Goal: Information Seeking & Learning: Find specific fact

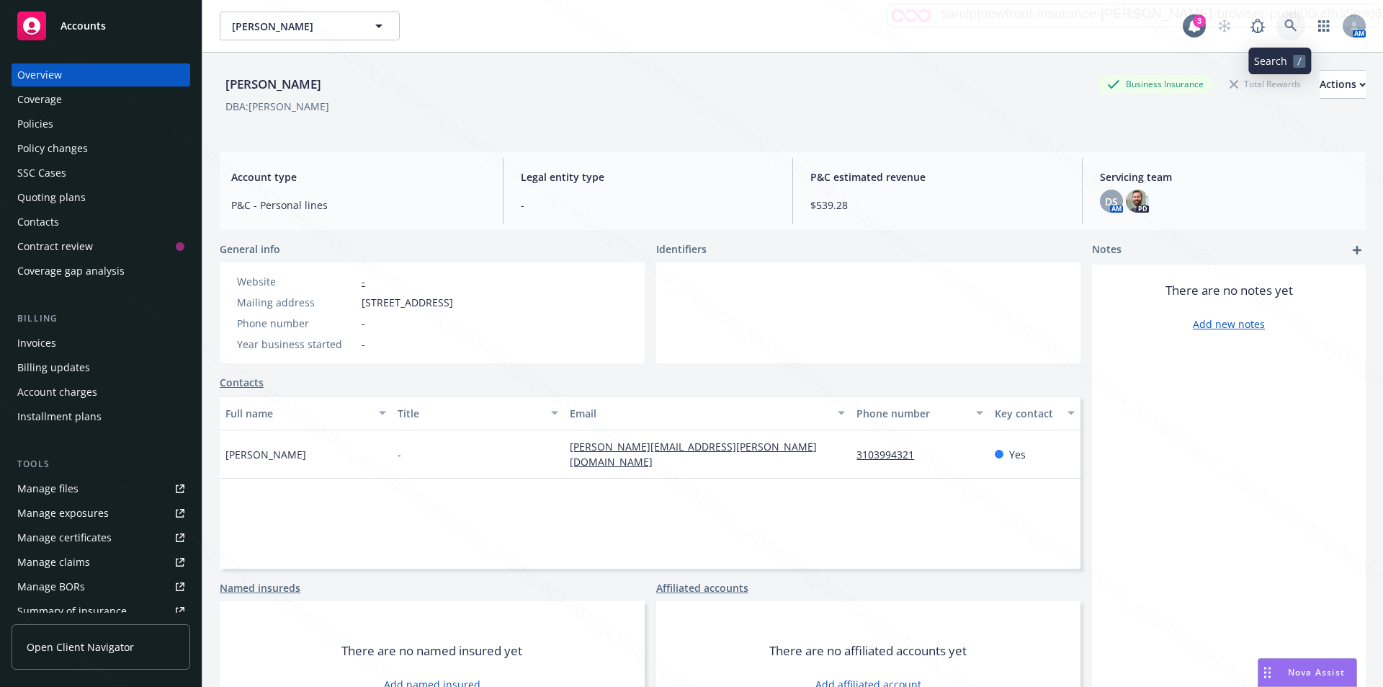
click at [1285, 20] on icon at bounding box center [1290, 25] width 13 height 13
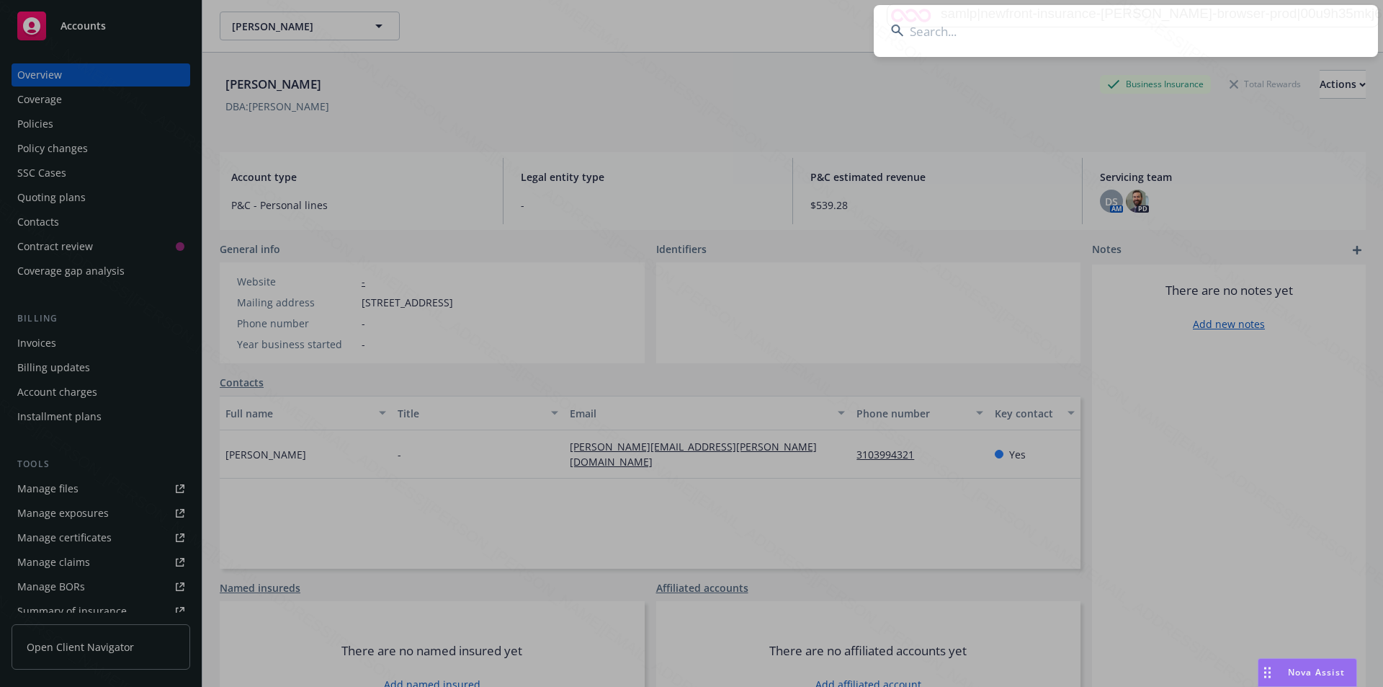
click at [1063, 35] on input at bounding box center [1126, 31] width 504 height 52
type input "lancaster, kay"
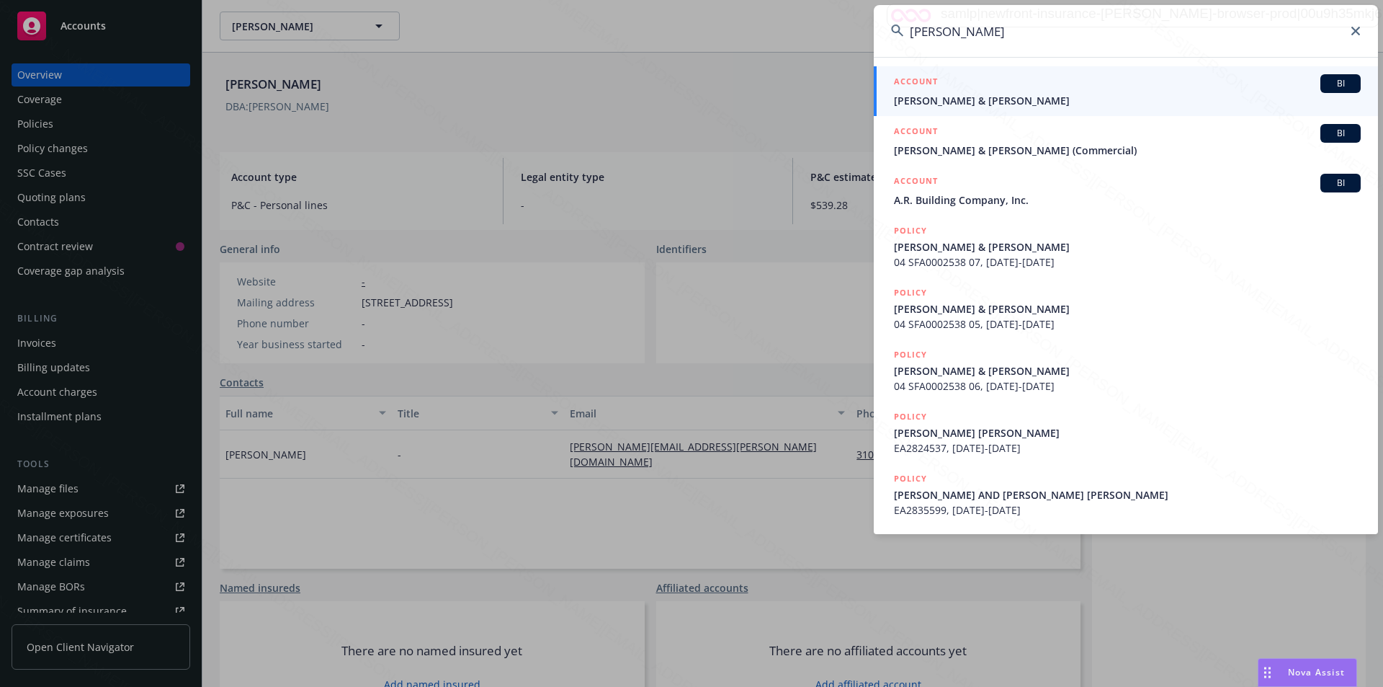
click at [981, 97] on span "[PERSON_NAME] & [PERSON_NAME]" at bounding box center [1127, 100] width 467 height 15
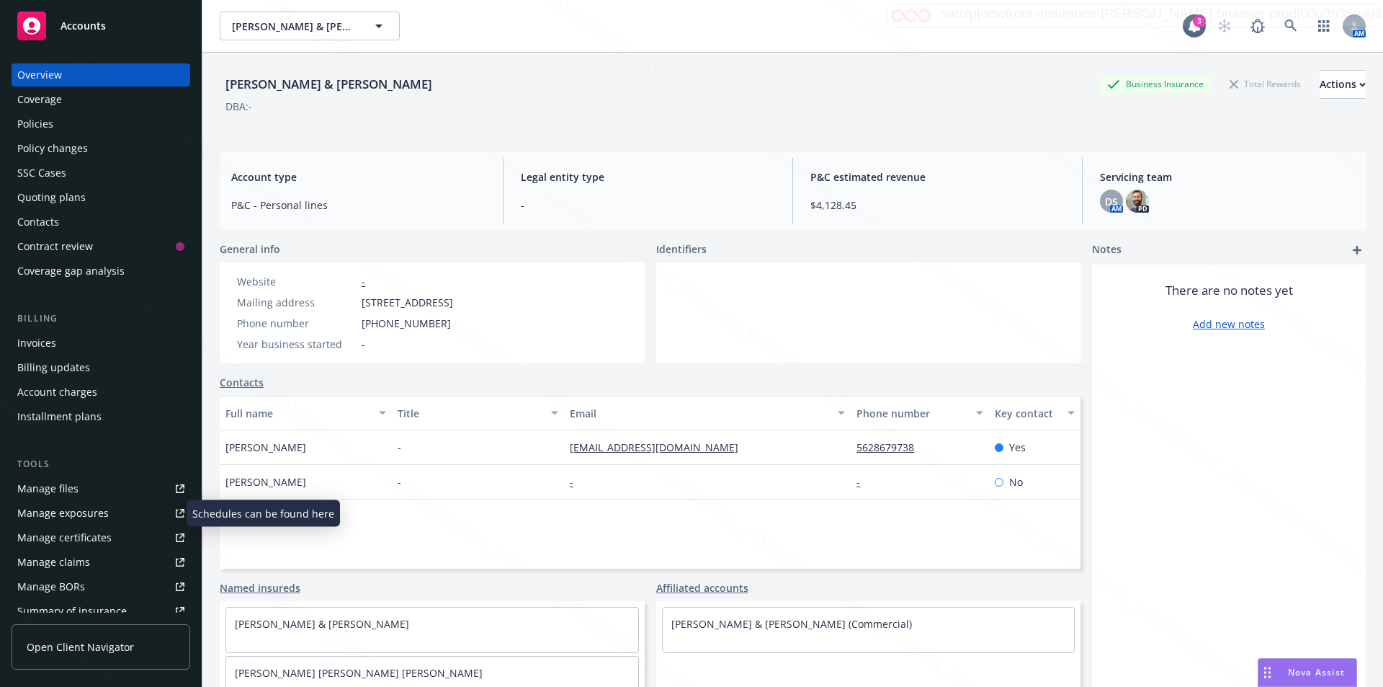
click at [53, 510] on div "Manage exposures" at bounding box center [62, 512] width 91 height 23
click at [49, 489] on div "Manage files" at bounding box center [47, 488] width 61 height 23
click at [37, 122] on div "Policies" at bounding box center [35, 123] width 36 height 23
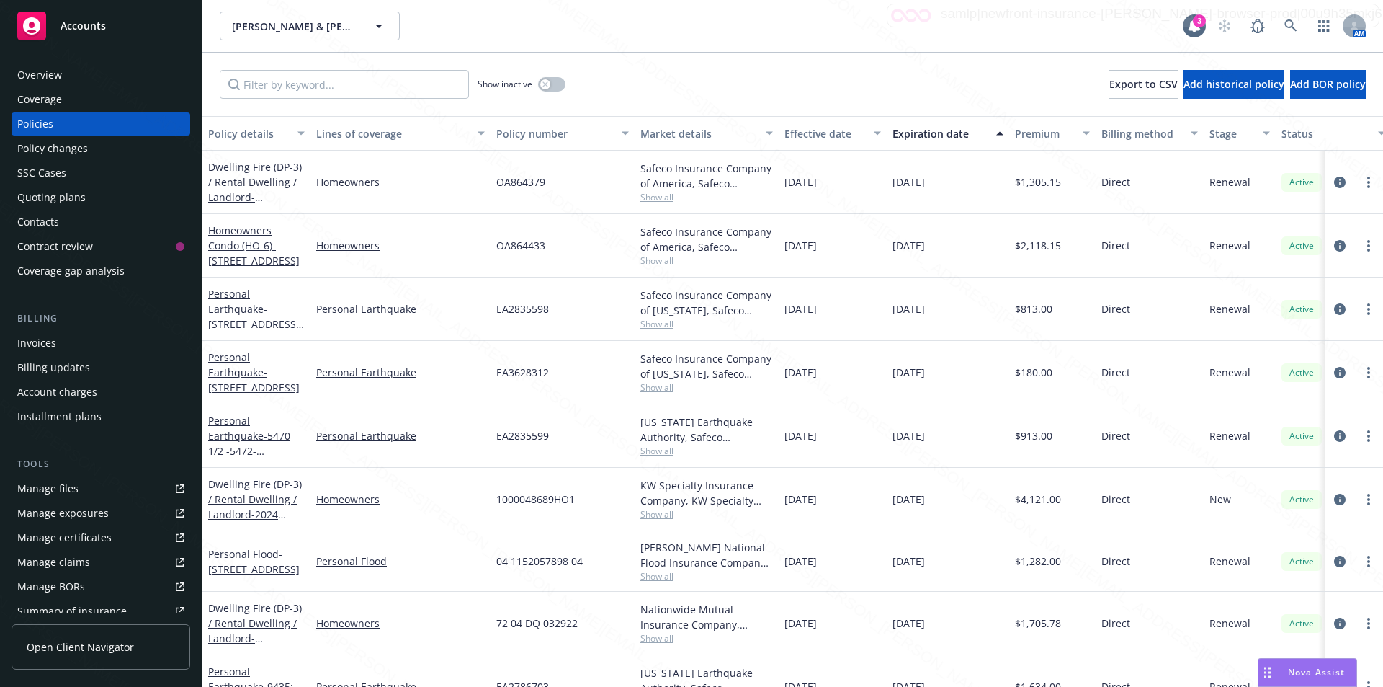
scroll to position [360, 0]
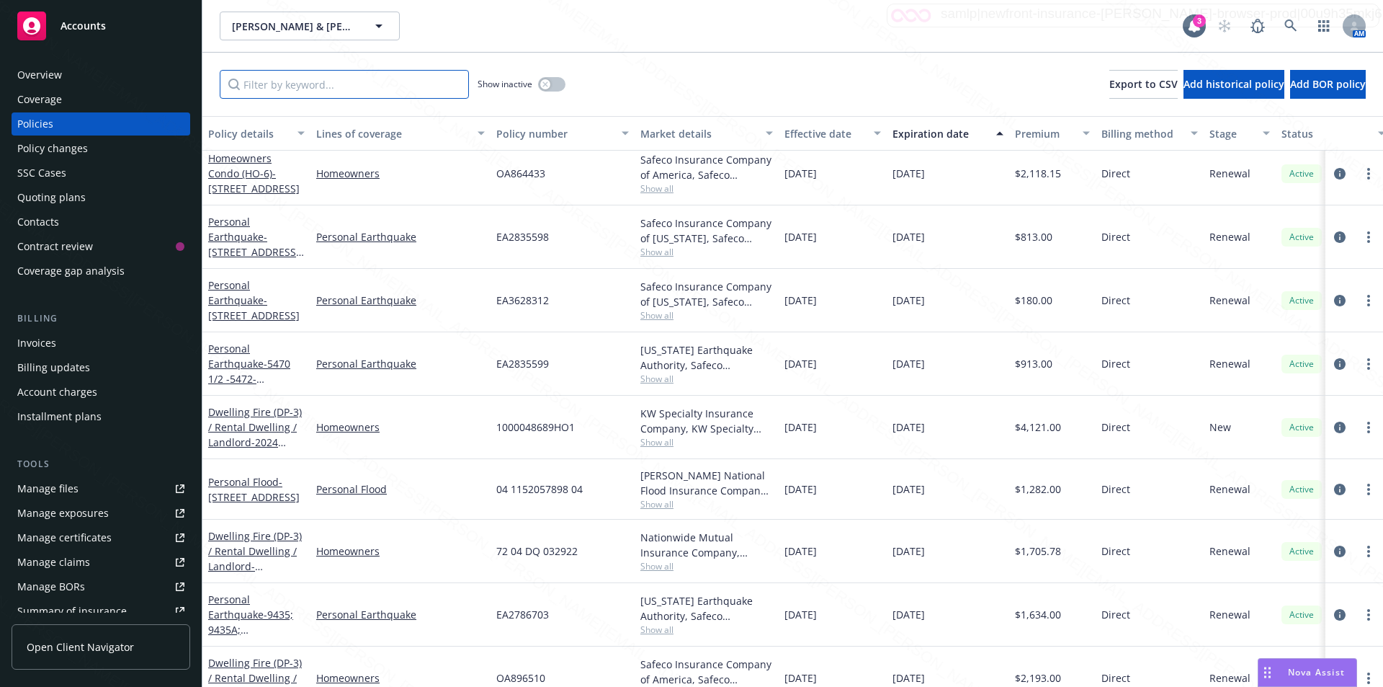
click at [305, 75] on input "Filter by keyword..." at bounding box center [344, 84] width 249 height 29
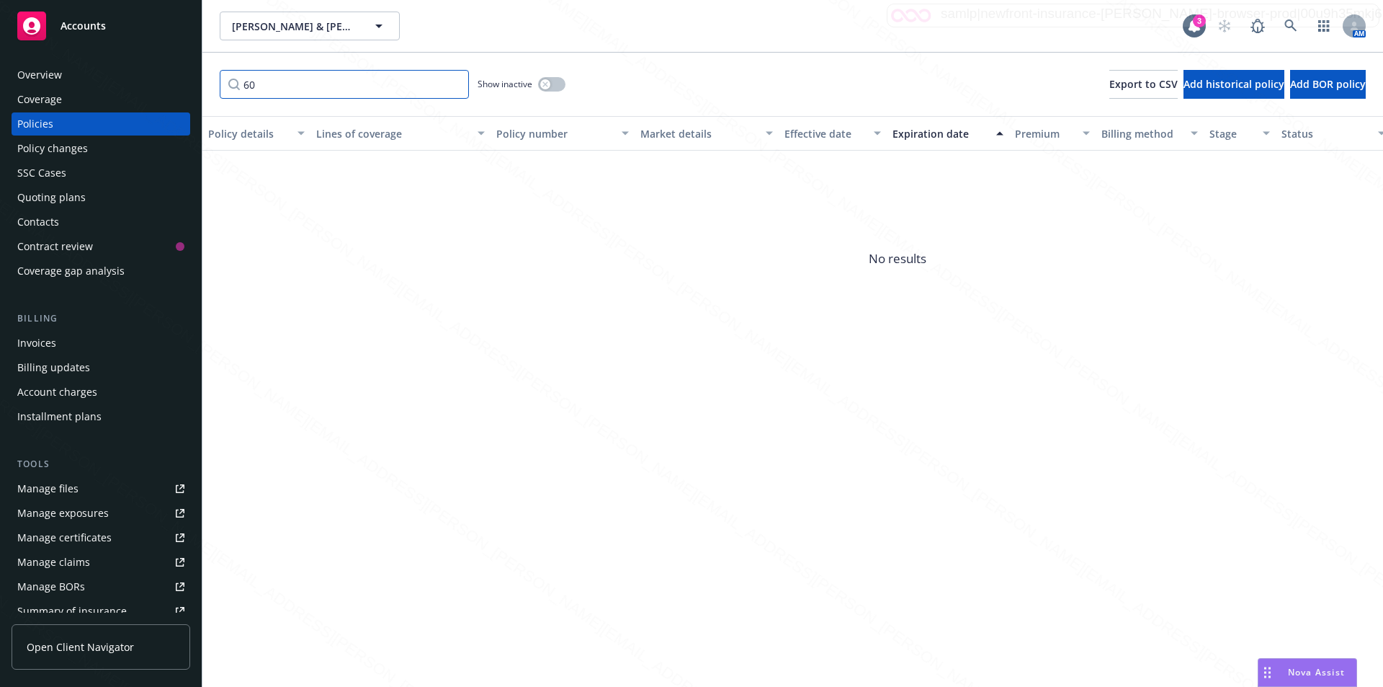
type input "6"
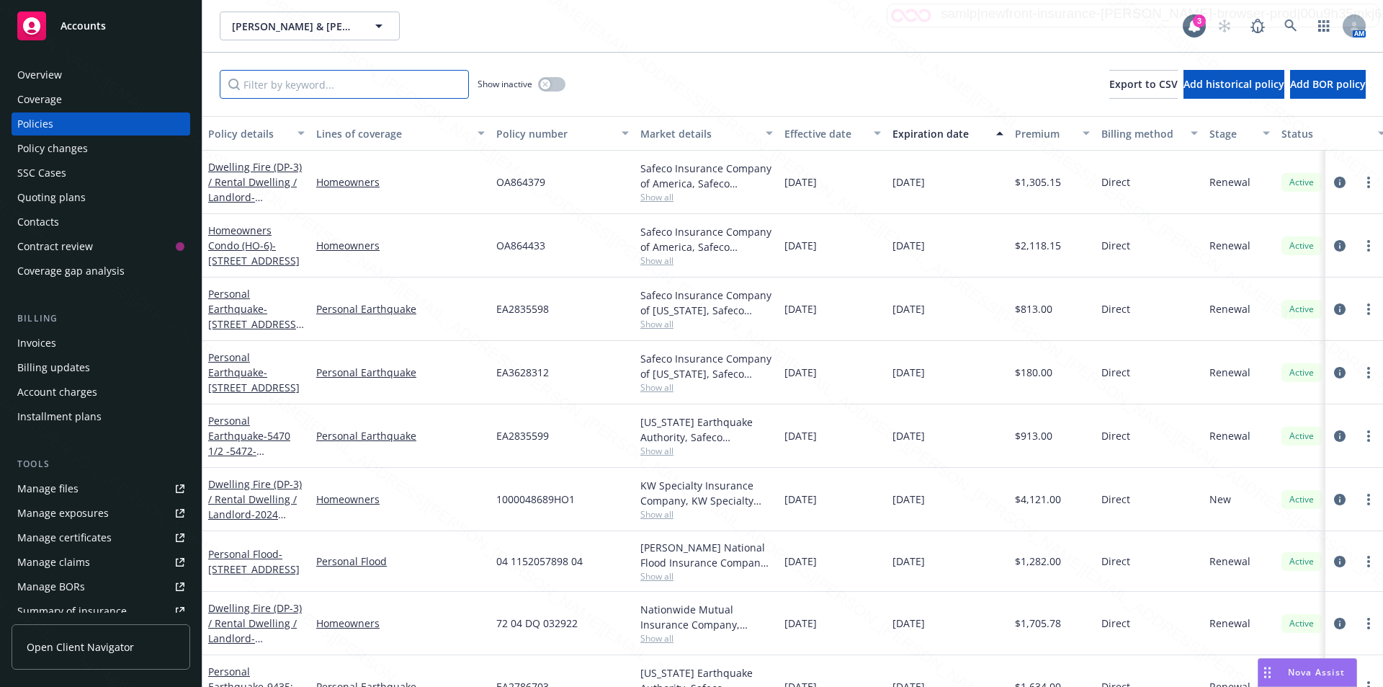
paste input "OA0864379"
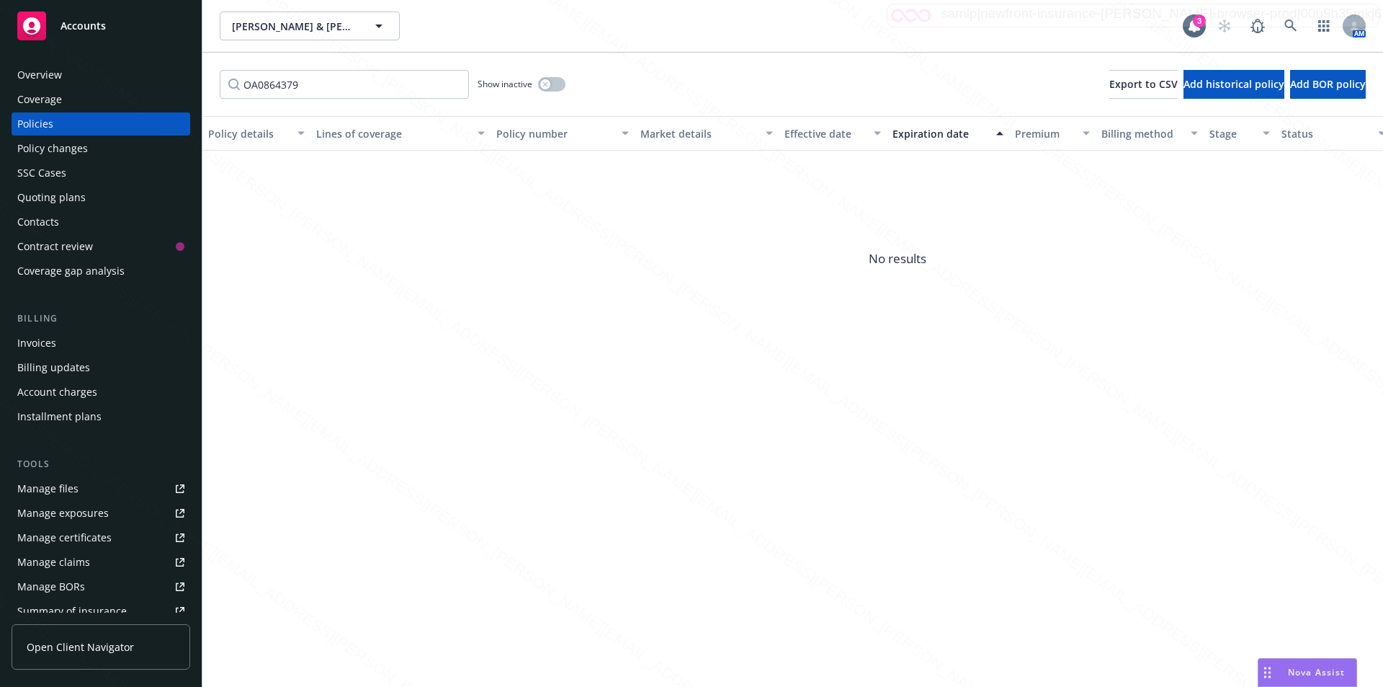
click at [499, 32] on div "Lancaster, Arnold & Kay Lancaster, Arnold & Kay" at bounding box center [701, 26] width 963 height 29
click at [545, 84] on icon "button" at bounding box center [544, 83] width 5 height 5
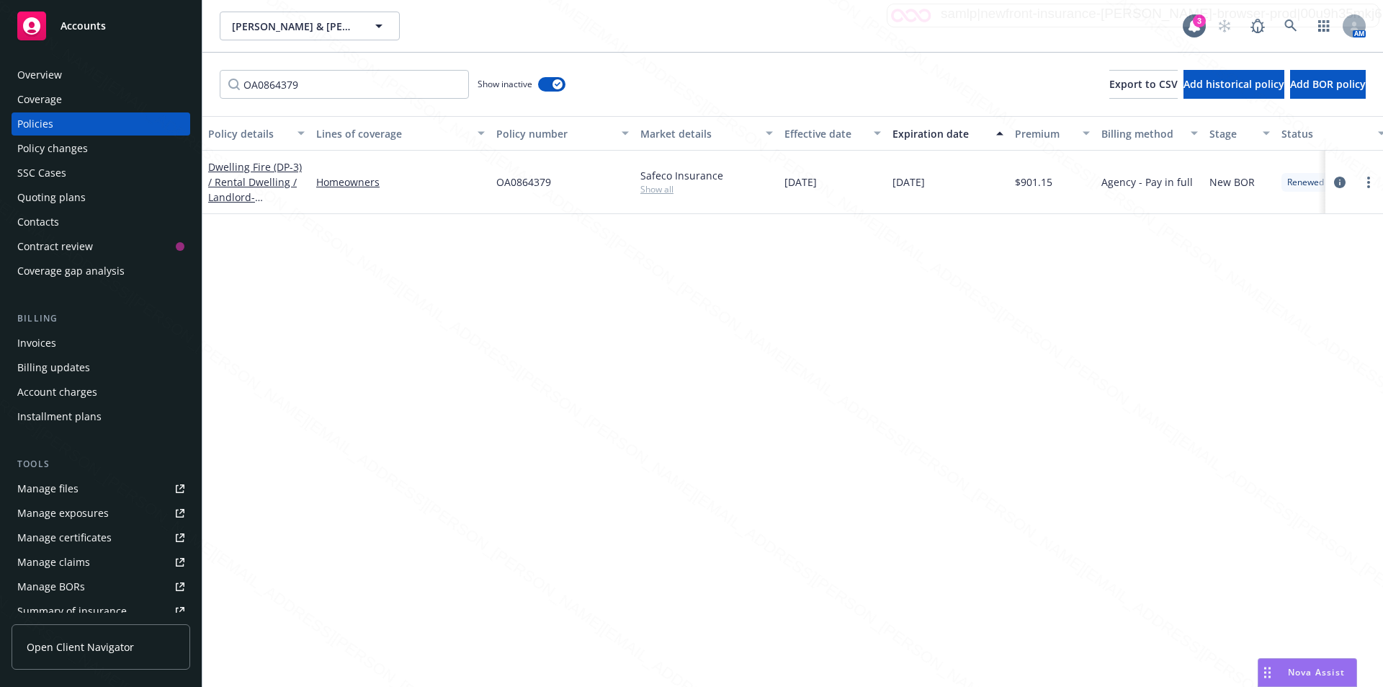
click at [631, 261] on div "Policy details Lines of coverage Policy number Market details Effective date Ex…" at bounding box center [792, 401] width 1181 height 571
click at [254, 199] on span "- 5470-72-74 ANDY STREET LAKEWOOD, CA 90712" at bounding box center [253, 212] width 91 height 44
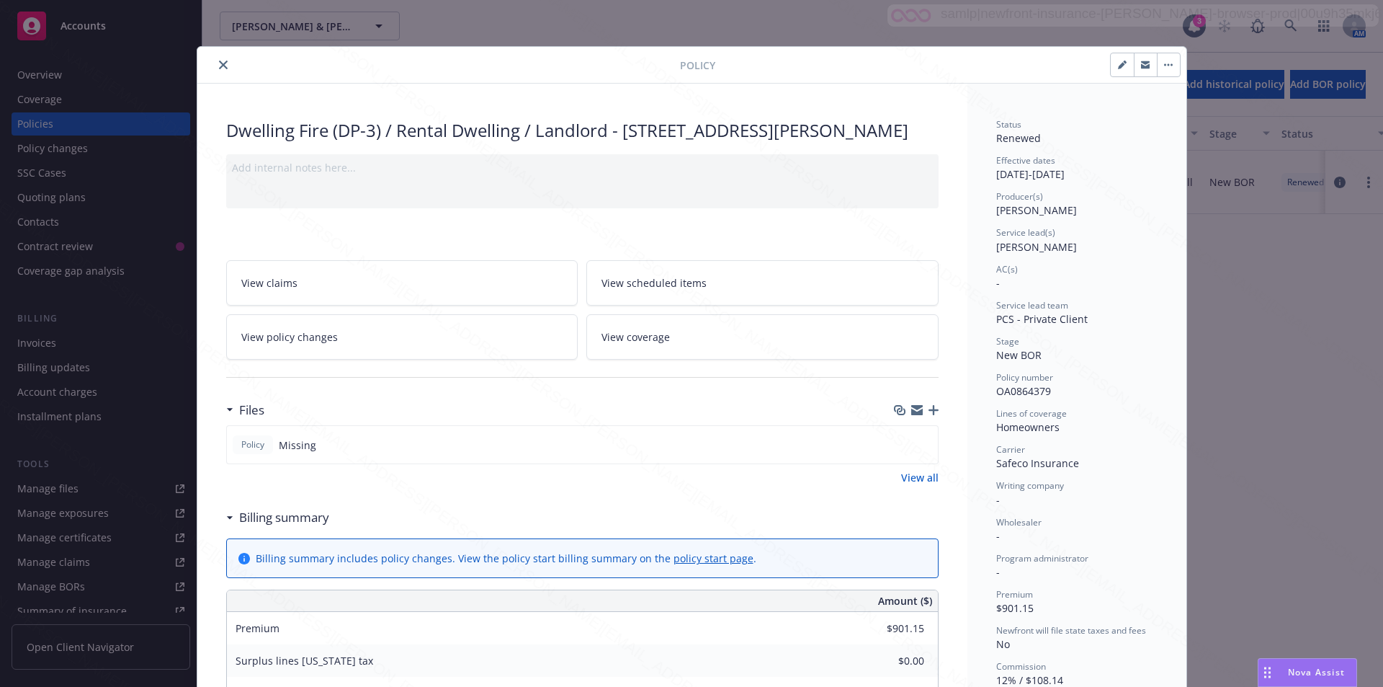
drag, startPoint x: 620, startPoint y: 129, endPoint x: 632, endPoint y: 148, distance: 23.0
click at [632, 143] on div "Dwelling Fire (DP-3) / Rental Dwelling / Landlord - 5470-72-74 ANDY STREET LAKE…" at bounding box center [582, 130] width 712 height 24
copy div "5470-72-74 ANDY STREET LAKEWOOD, CA 90712"
drag, startPoint x: 1048, startPoint y: 390, endPoint x: 987, endPoint y: 393, distance: 61.3
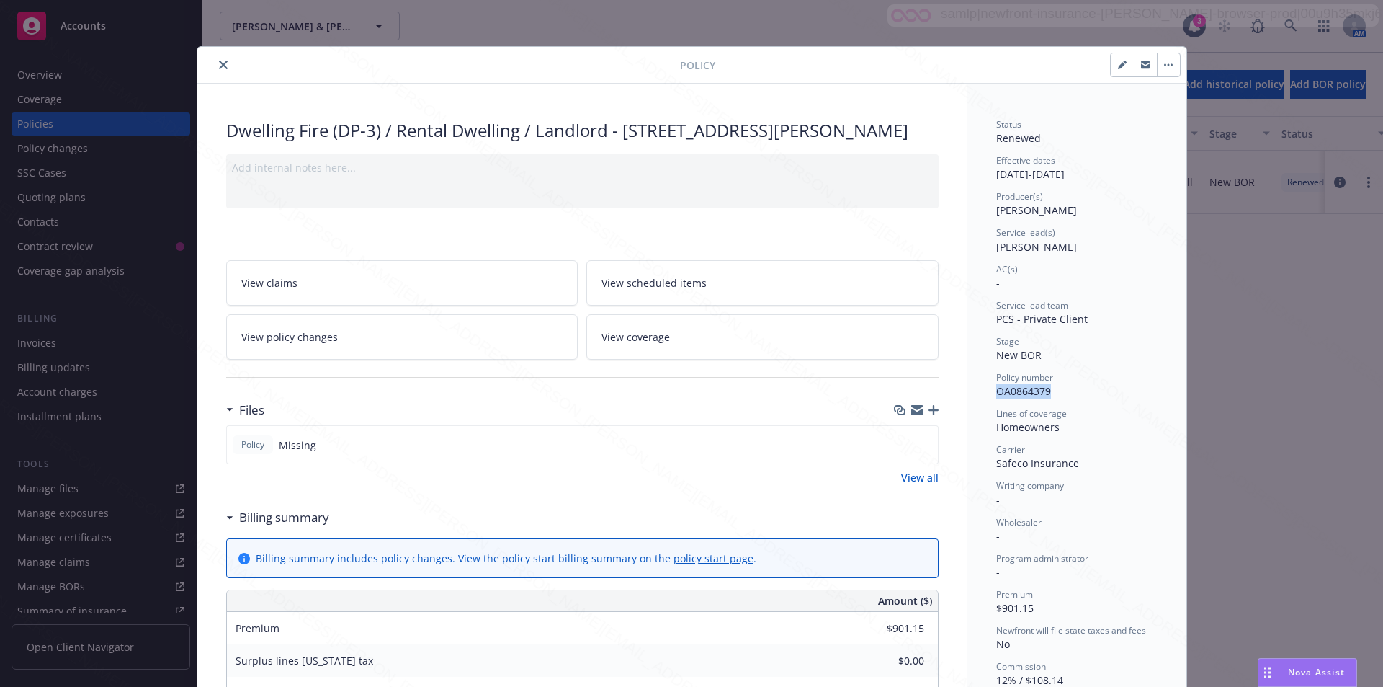
copy span "OA0864379"
click at [219, 61] on icon "close" at bounding box center [223, 65] width 9 height 9
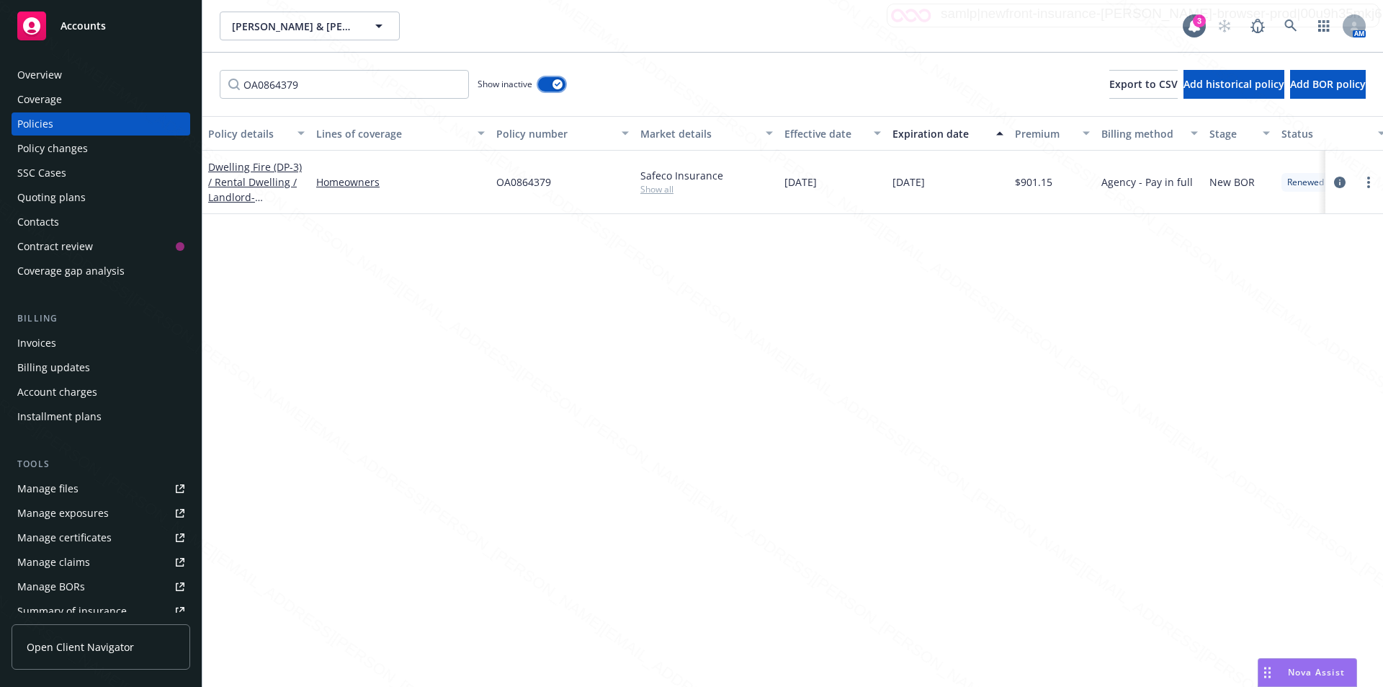
click at [556, 85] on icon "button" at bounding box center [558, 84] width 6 height 4
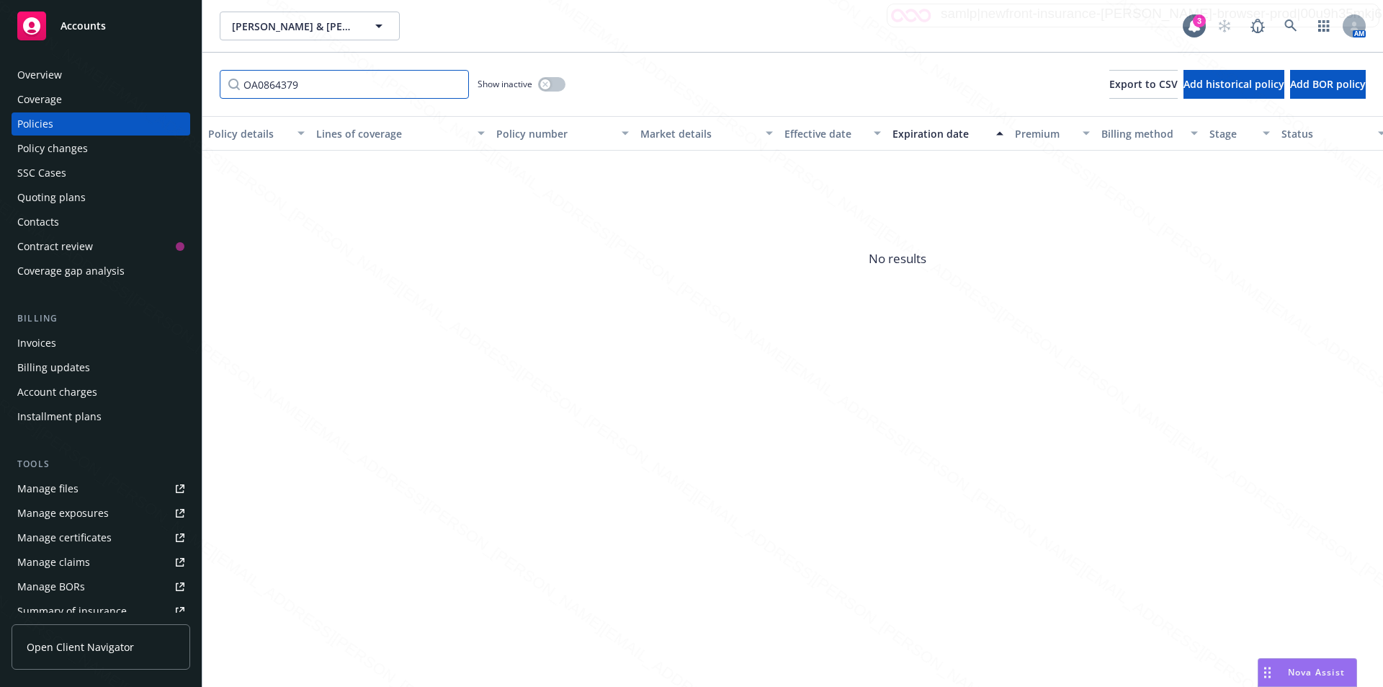
drag, startPoint x: 309, startPoint y: 84, endPoint x: 223, endPoint y: 84, distance: 86.4
click at [223, 84] on input "OA0864379" at bounding box center [344, 84] width 249 height 29
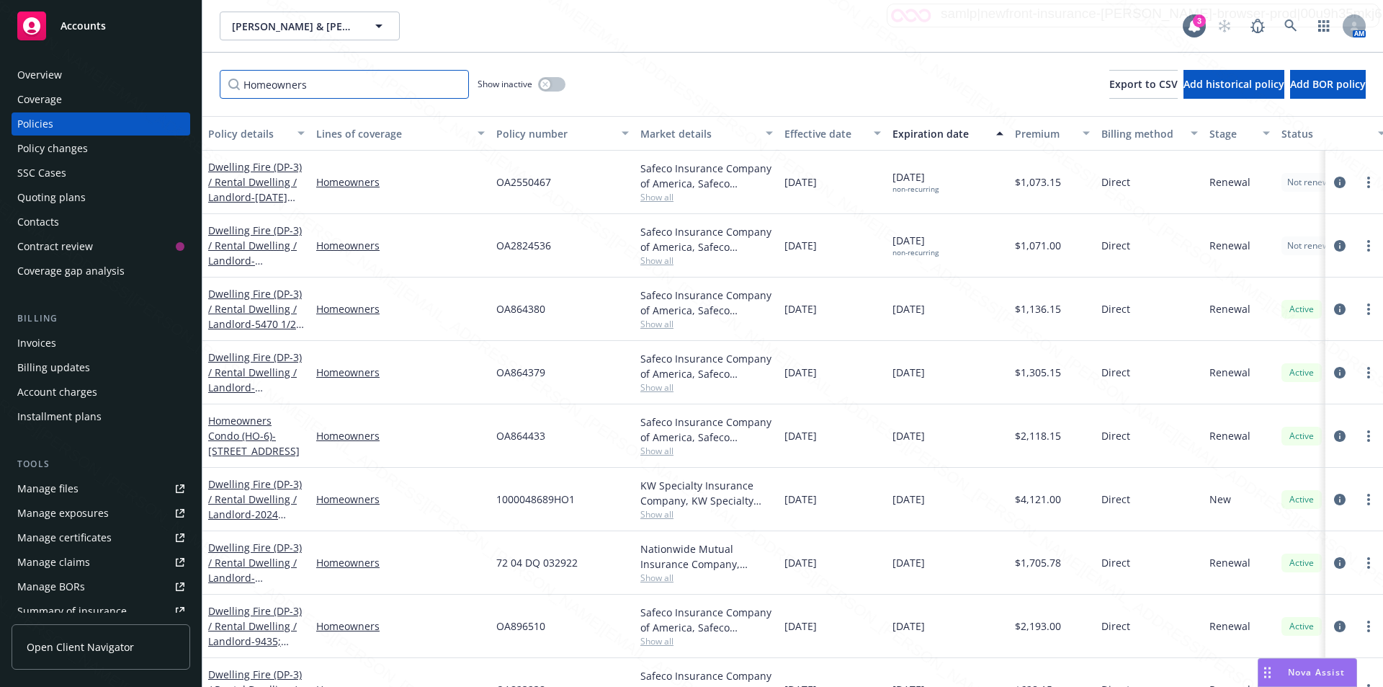
type input "Homeowners"
drag, startPoint x: 552, startPoint y: 184, endPoint x: 495, endPoint y: 184, distance: 56.9
click at [493, 184] on div "OA2550467" at bounding box center [563, 182] width 144 height 63
copy span "OA2550467"
click at [560, 249] on div "OA2824536" at bounding box center [563, 245] width 144 height 63
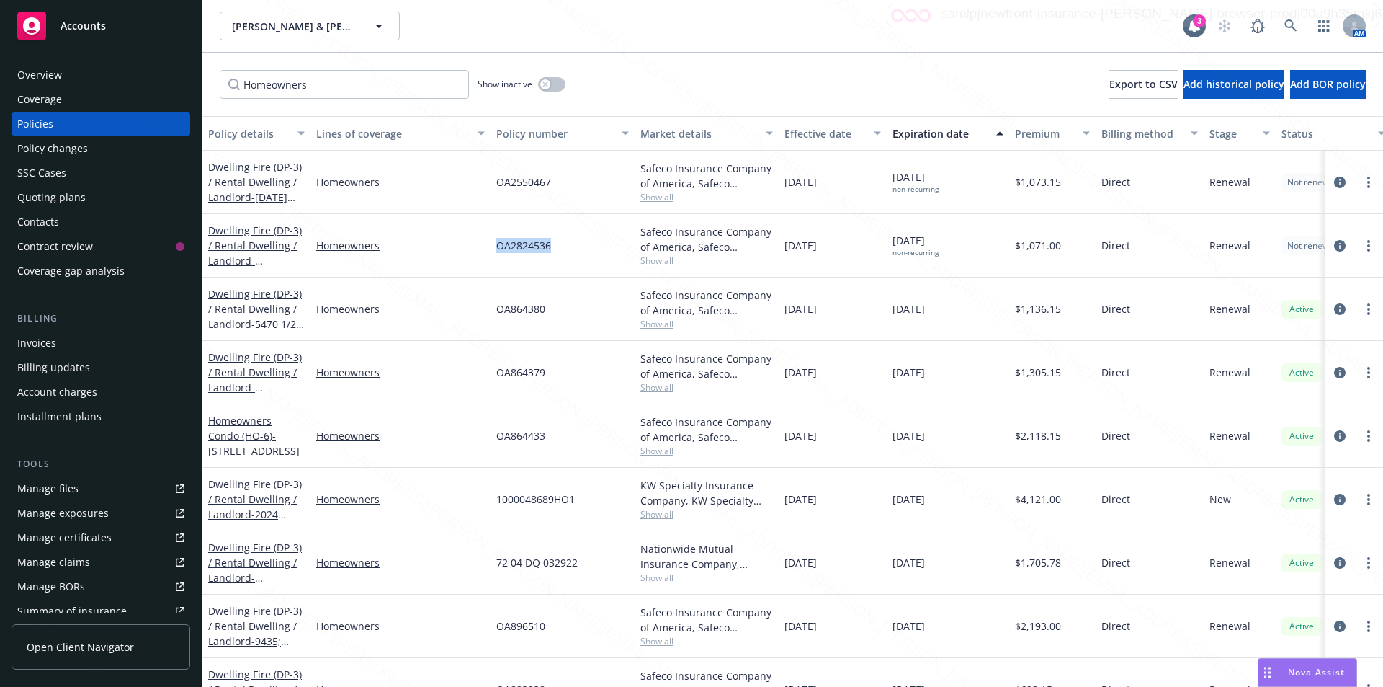
drag, startPoint x: 491, startPoint y: 250, endPoint x: 561, endPoint y: 249, distance: 69.9
click at [561, 249] on div "Dwelling Fire (DP-3) / Rental Dwelling / Landlord - 1126-26 1/2 BENNETT AVENUE …" at bounding box center [897, 245] width 1390 height 63
copy div "OA2824536"
click at [553, 310] on div "OA864380" at bounding box center [563, 308] width 144 height 63
drag, startPoint x: 551, startPoint y: 313, endPoint x: 512, endPoint y: 313, distance: 38.9
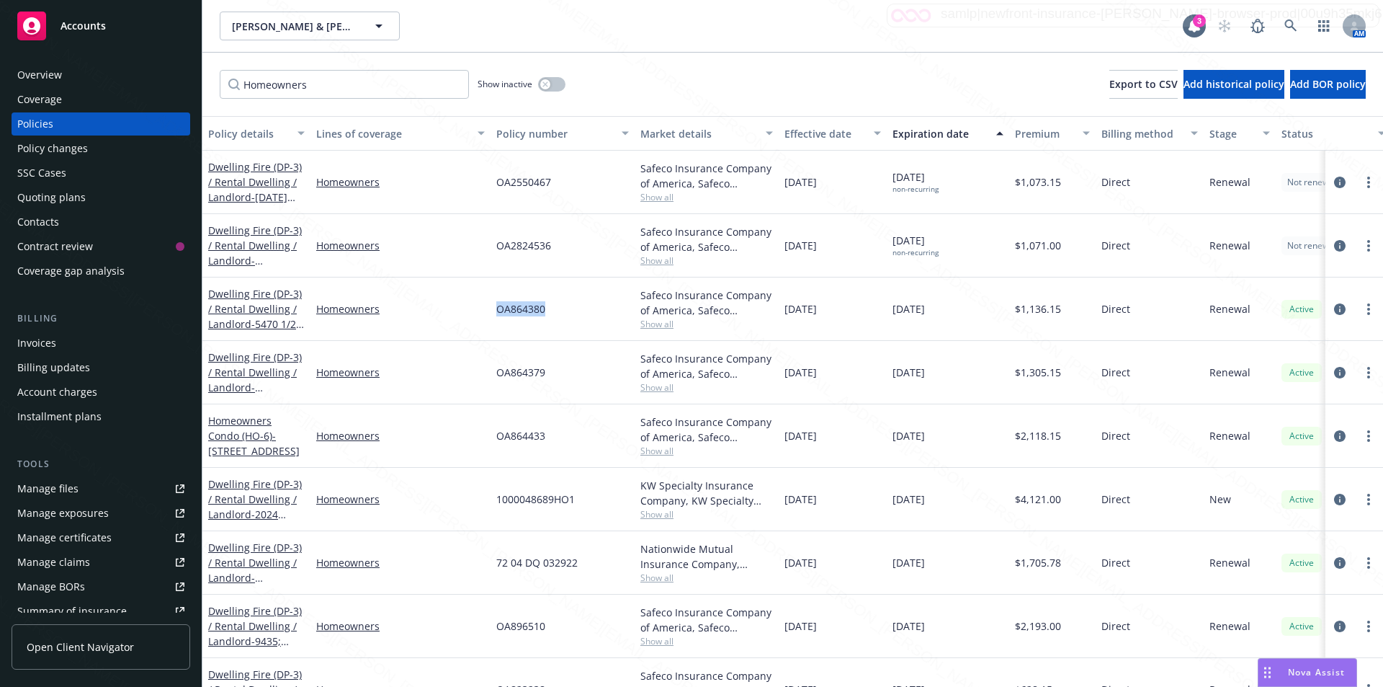
click at [482, 311] on div "Dwelling Fire (DP-3) / Rental Dwelling / Landlord - 5470 1/2 -5472-1/2 ANDY ST …" at bounding box center [897, 308] width 1390 height 63
copy div "OA864380"
click at [560, 371] on div "OA864379" at bounding box center [563, 372] width 144 height 63
drag, startPoint x: 547, startPoint y: 370, endPoint x: 476, endPoint y: 358, distance: 71.7
click at [476, 358] on div "Dwelling Fire (DP-3) / Rental Dwelling / Landlord - 5470-72-74 ANDY STREET LAKE…" at bounding box center [897, 372] width 1390 height 63
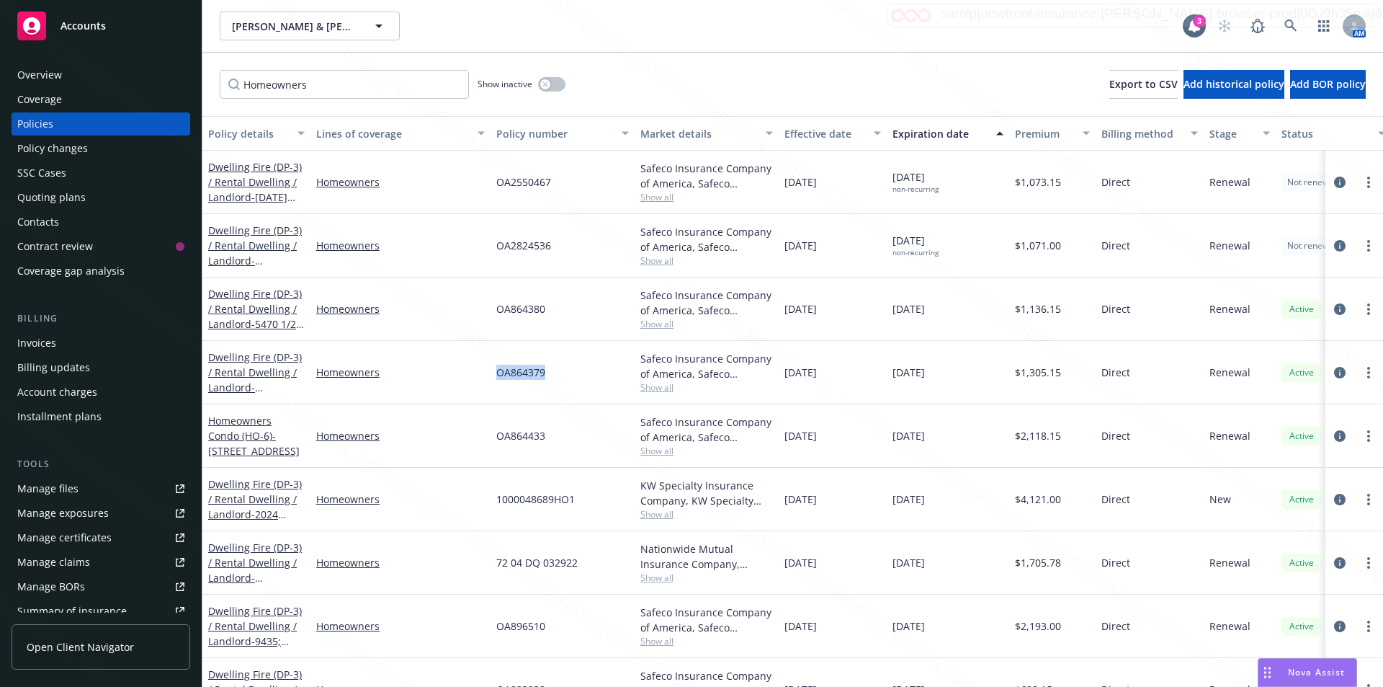
copy div "OA864379"
click at [563, 441] on div "OA864433" at bounding box center [563, 435] width 144 height 63
drag, startPoint x: 553, startPoint y: 440, endPoint x: 470, endPoint y: 434, distance: 83.0
click at [470, 434] on div "Homeowners Condo (HO-6) - 9435 PARK ST BELLFLOWER, CA 90706-5792 Homeowners OA8…" at bounding box center [897, 435] width 1390 height 63
copy div "OA864433"
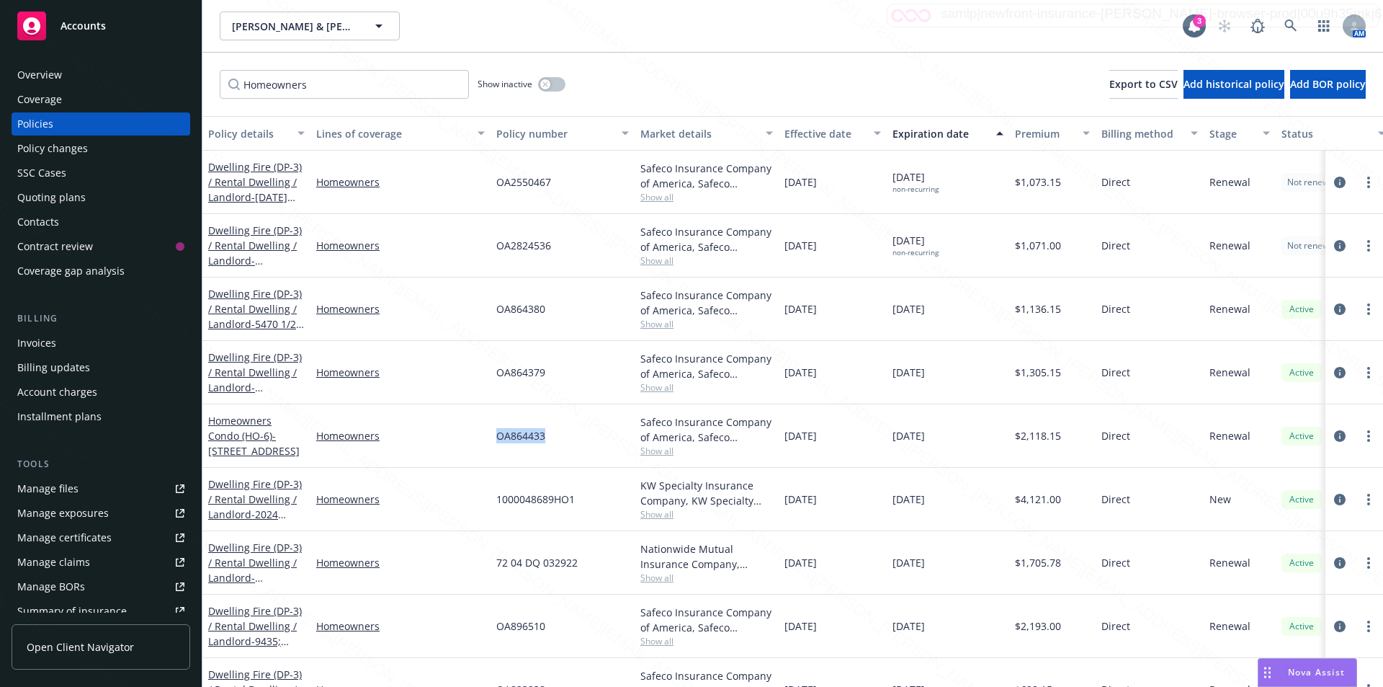
click at [551, 628] on div "OA896510" at bounding box center [563, 625] width 144 height 63
drag, startPoint x: 550, startPoint y: 622, endPoint x: 488, endPoint y: 627, distance: 62.8
click at [488, 627] on div "Dwelling Fire (DP-3) / Rental Dwelling / Landlord - 9435; 9435A; 9435B PARK STR…" at bounding box center [897, 625] width 1390 height 63
copy div "OA896510"
click at [620, 480] on div "1000048689HO1" at bounding box center [563, 499] width 144 height 63
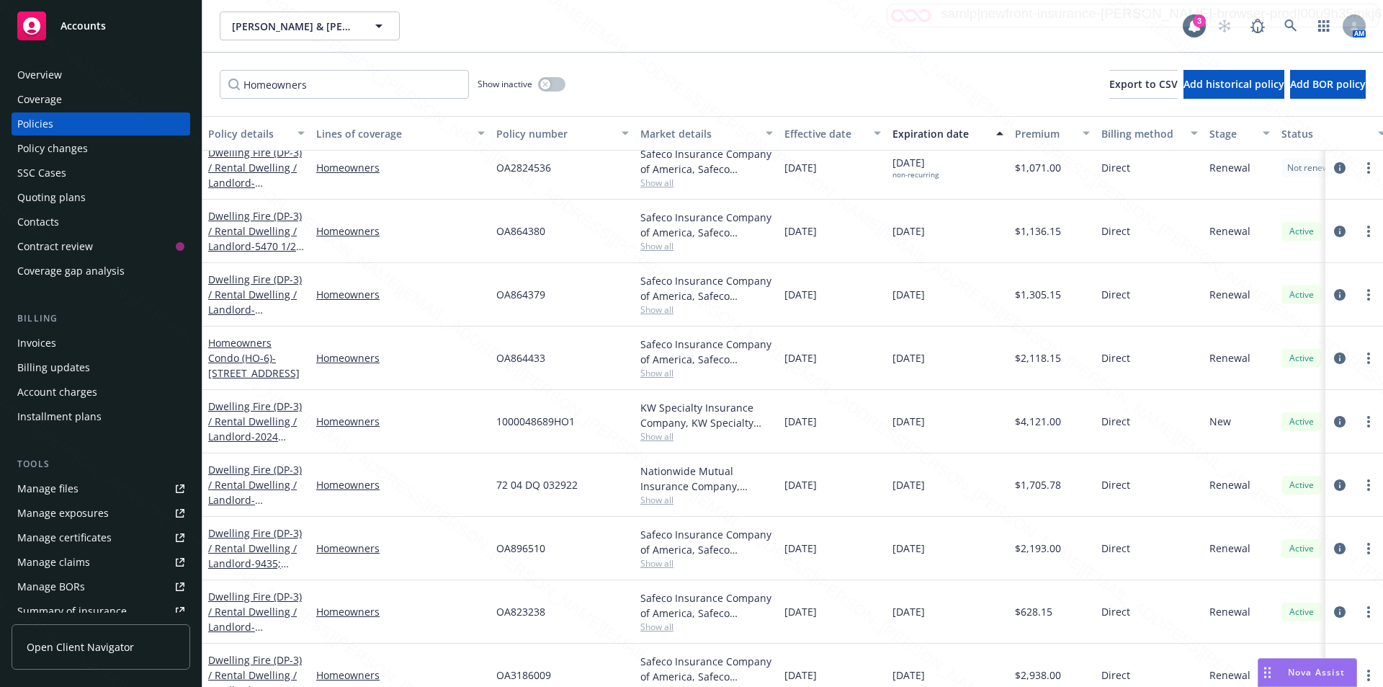
scroll to position [144, 0]
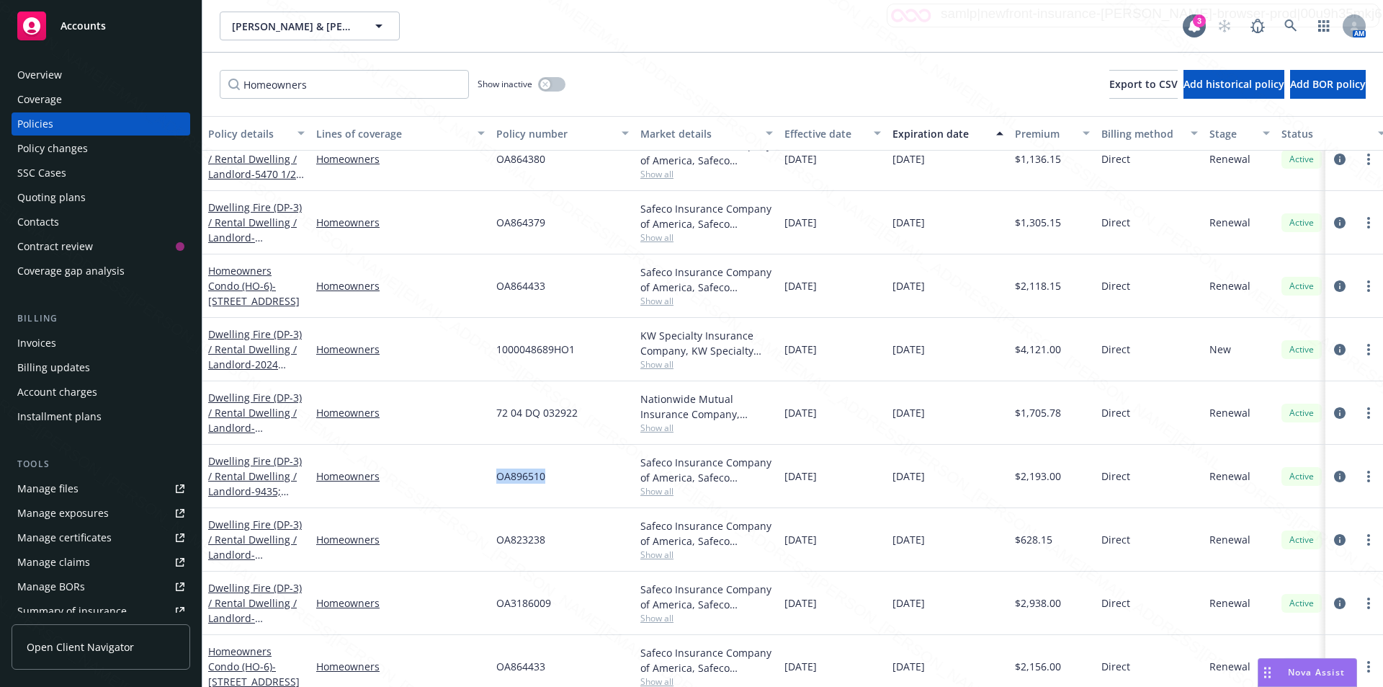
drag, startPoint x: 553, startPoint y: 480, endPoint x: 493, endPoint y: 477, distance: 59.9
click at [493, 477] on div "OA896510" at bounding box center [563, 475] width 144 height 63
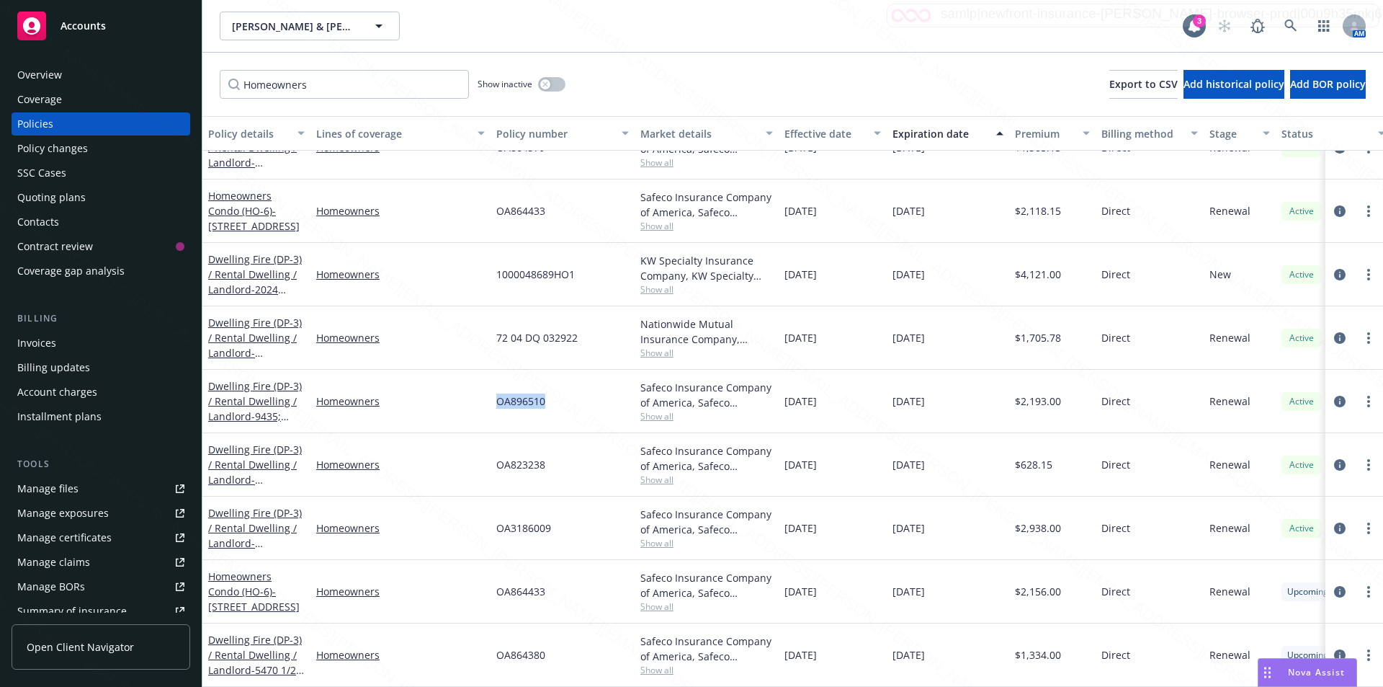
scroll to position [224, 0]
drag, startPoint x: 545, startPoint y: 457, endPoint x: 484, endPoint y: 462, distance: 61.5
click at [470, 460] on div "Dwelling Fire (DP-3) / Rental Dwelling / Landlord - 711 S Pasadena Ave Homeowne…" at bounding box center [897, 464] width 1390 height 63
copy div "OA823238"
click at [586, 528] on div "OA3186009" at bounding box center [563, 527] width 144 height 63
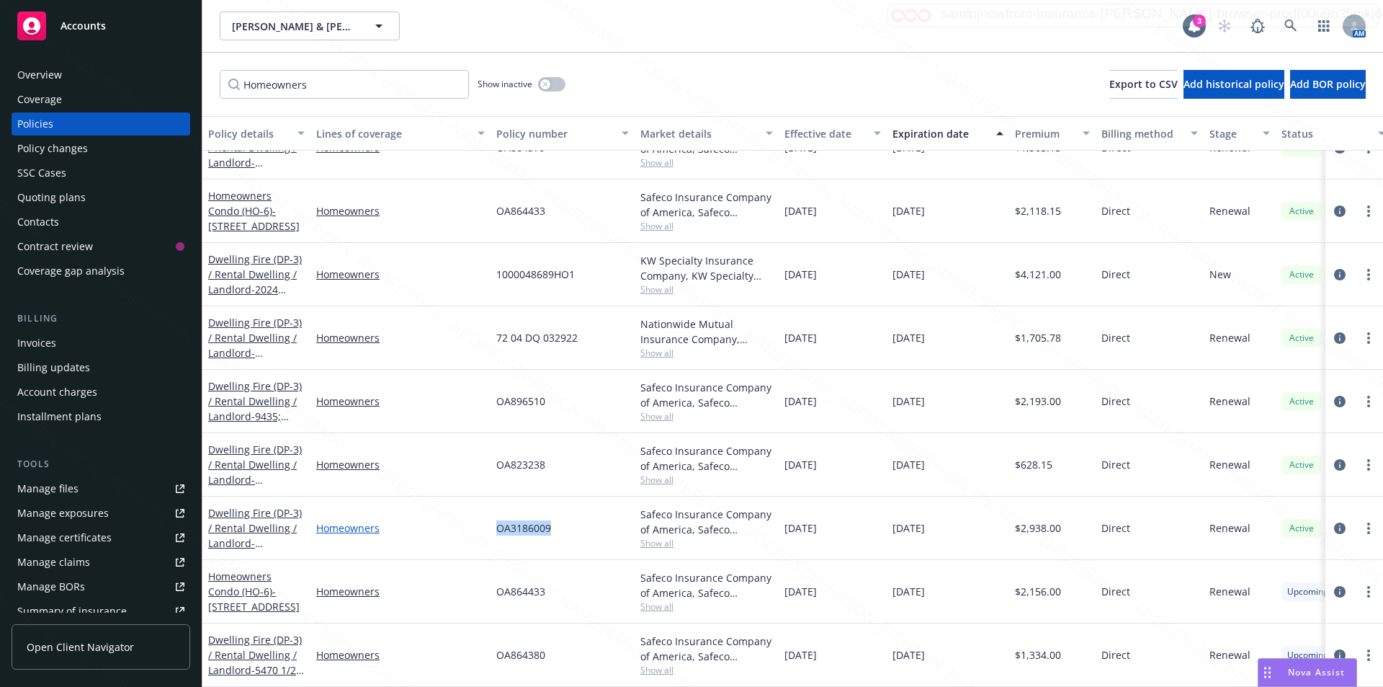
drag, startPoint x: 555, startPoint y: 522, endPoint x: 470, endPoint y: 517, distance: 85.2
click at [470, 517] on div "Dwelling Fire (DP-3) / Rental Dwelling / Landlord - 123 Quincy Ave Long Beach, …" at bounding box center [897, 527] width 1390 height 63
copy div "OA3186009"
click at [559, 586] on div "OA864433" at bounding box center [563, 591] width 144 height 63
drag, startPoint x: 551, startPoint y: 580, endPoint x: 493, endPoint y: 581, distance: 57.6
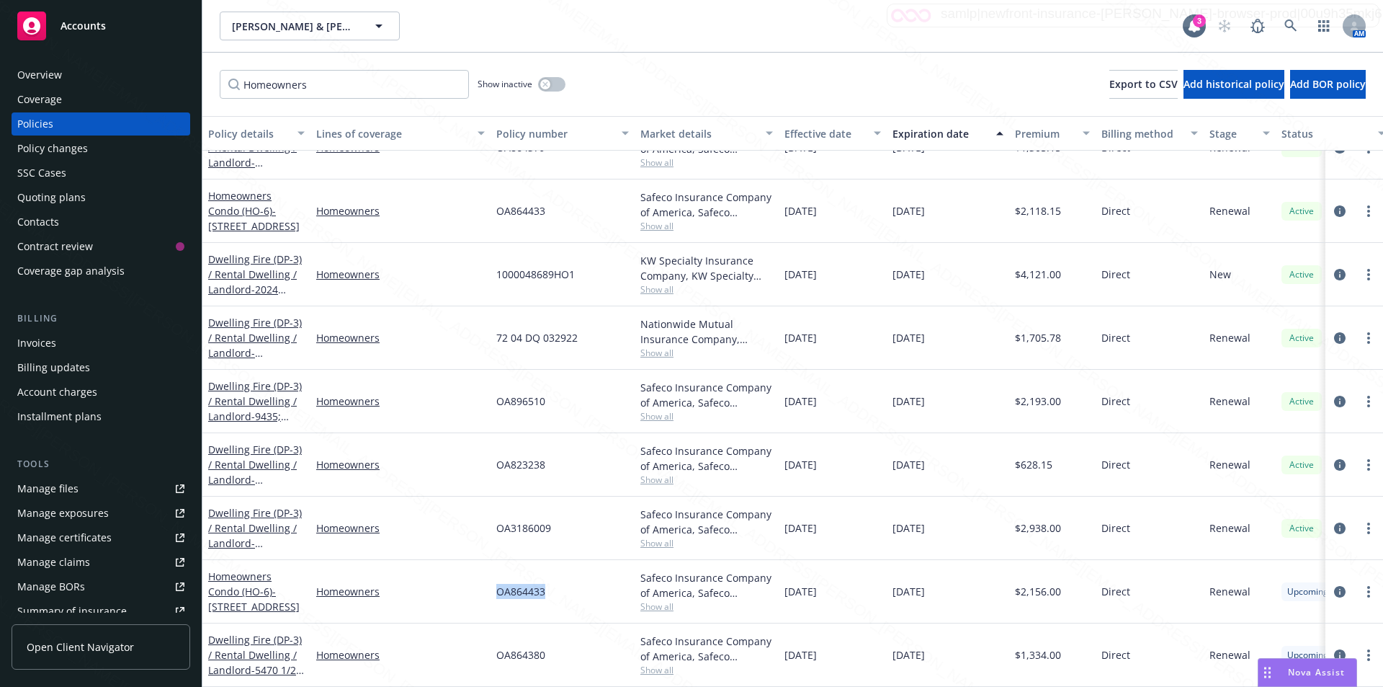
click at [493, 581] on div "OA864433" at bounding box center [563, 591] width 144 height 63
click at [555, 645] on div "OA864380" at bounding box center [563, 654] width 144 height 63
drag, startPoint x: 558, startPoint y: 645, endPoint x: 463, endPoint y: 635, distance: 94.9
click at [463, 635] on div "Dwelling Fire (DP-3) / Rental Dwelling / Landlord - 5470 1/2 -5472-1/2 ANDY ST …" at bounding box center [897, 654] width 1390 height 63
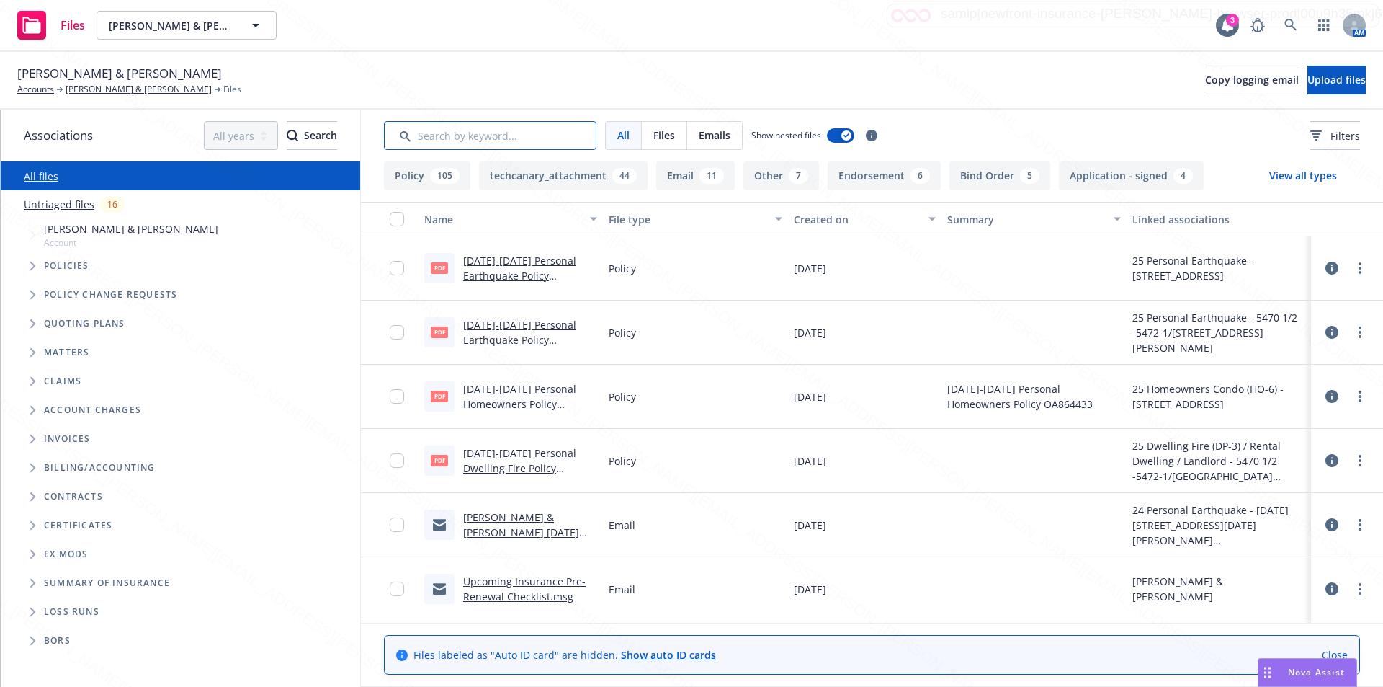
click at [429, 128] on input "Search by keyword..." at bounding box center [490, 135] width 213 height 29
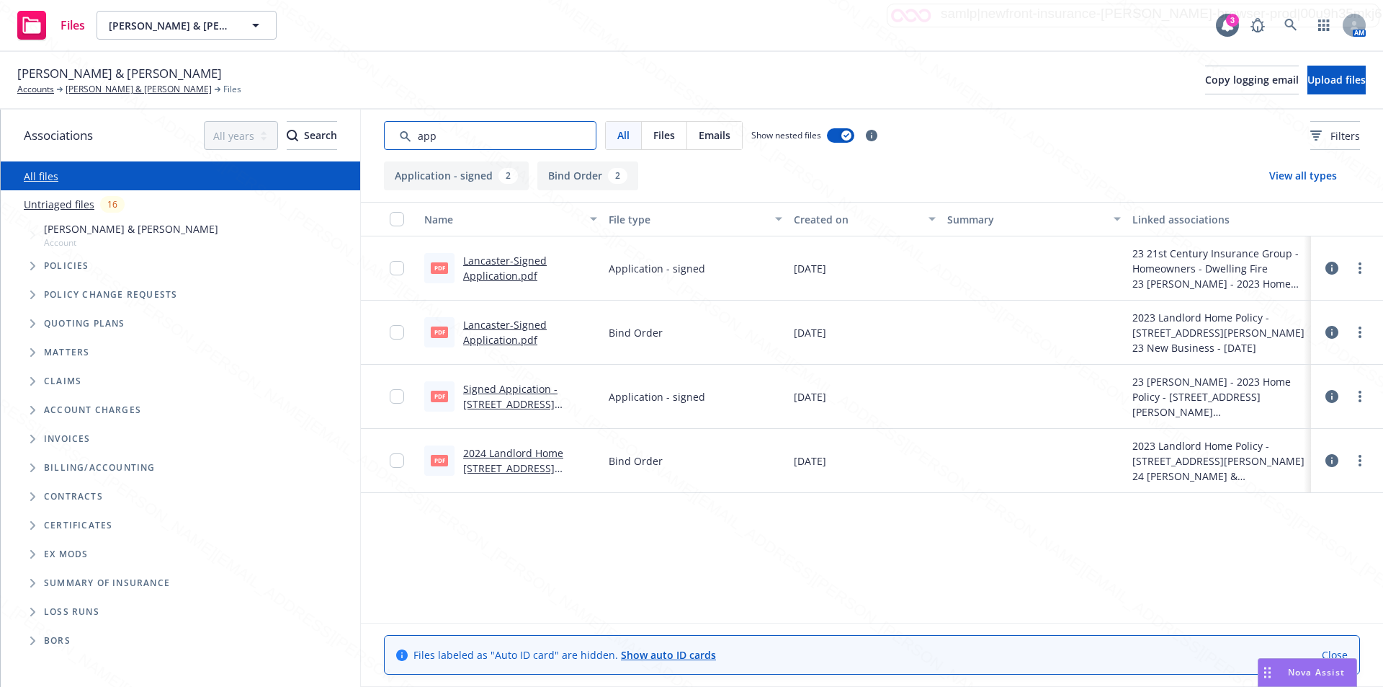
type input "app"
click at [505, 275] on link "Lancaster-Signed Application.pdf" at bounding box center [505, 268] width 84 height 29
click at [513, 406] on link "Signed Appication - 5476 Andy St, Lakewood CA 90712.pdf" at bounding box center [511, 404] width 97 height 44
click at [499, 468] on link "2024 Landlord Home application- 5476 Andy St, Lakewood CA 90712.pdf" at bounding box center [513, 468] width 100 height 44
click at [1284, 19] on link at bounding box center [1291, 25] width 29 height 29
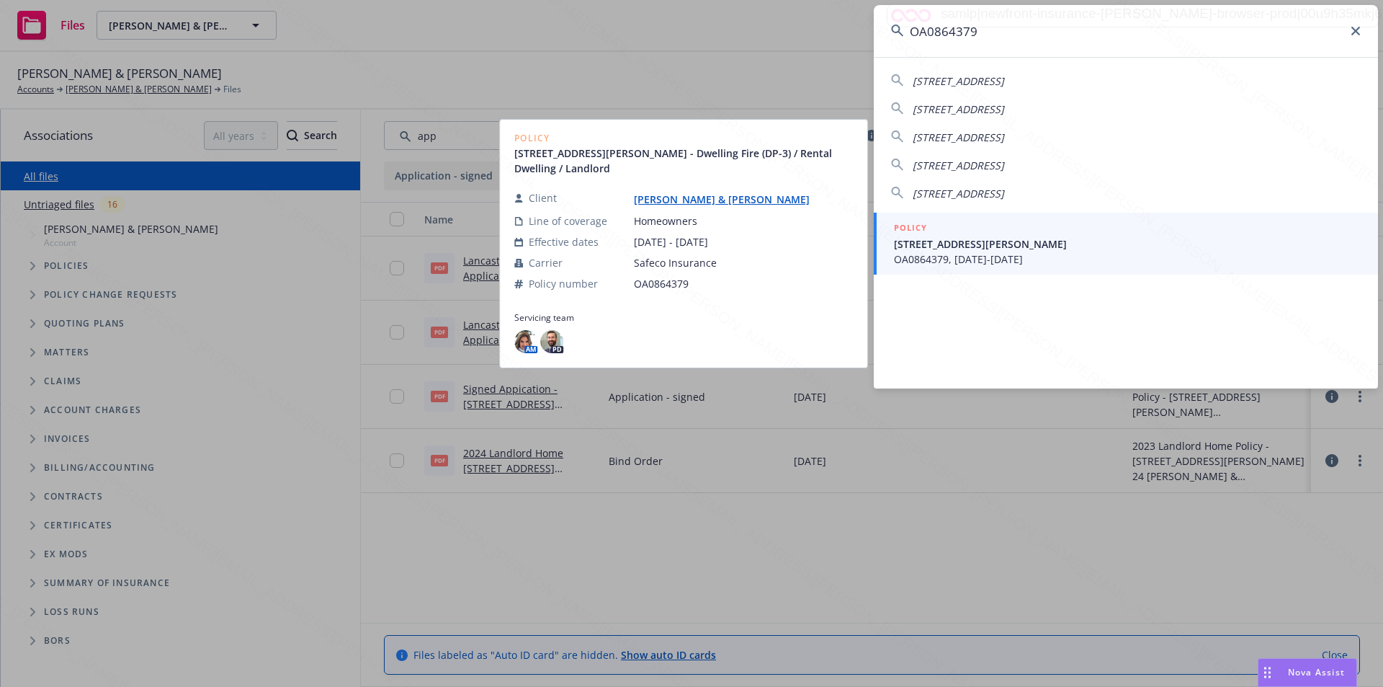
type input "OA0864379"
click at [1068, 244] on span "5470-72-74 ANDY STREET LAKEWOOD, CA 90712" at bounding box center [1127, 243] width 467 height 15
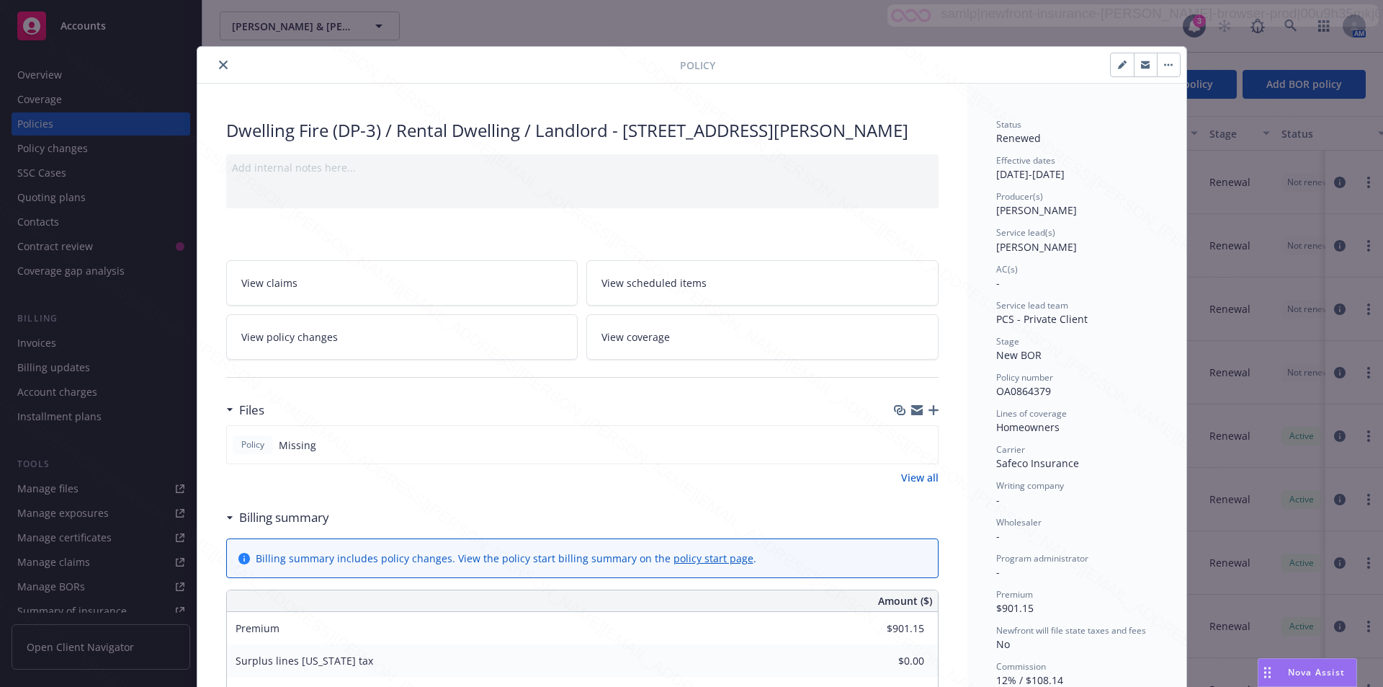
click at [220, 66] on icon "close" at bounding box center [223, 65] width 9 height 9
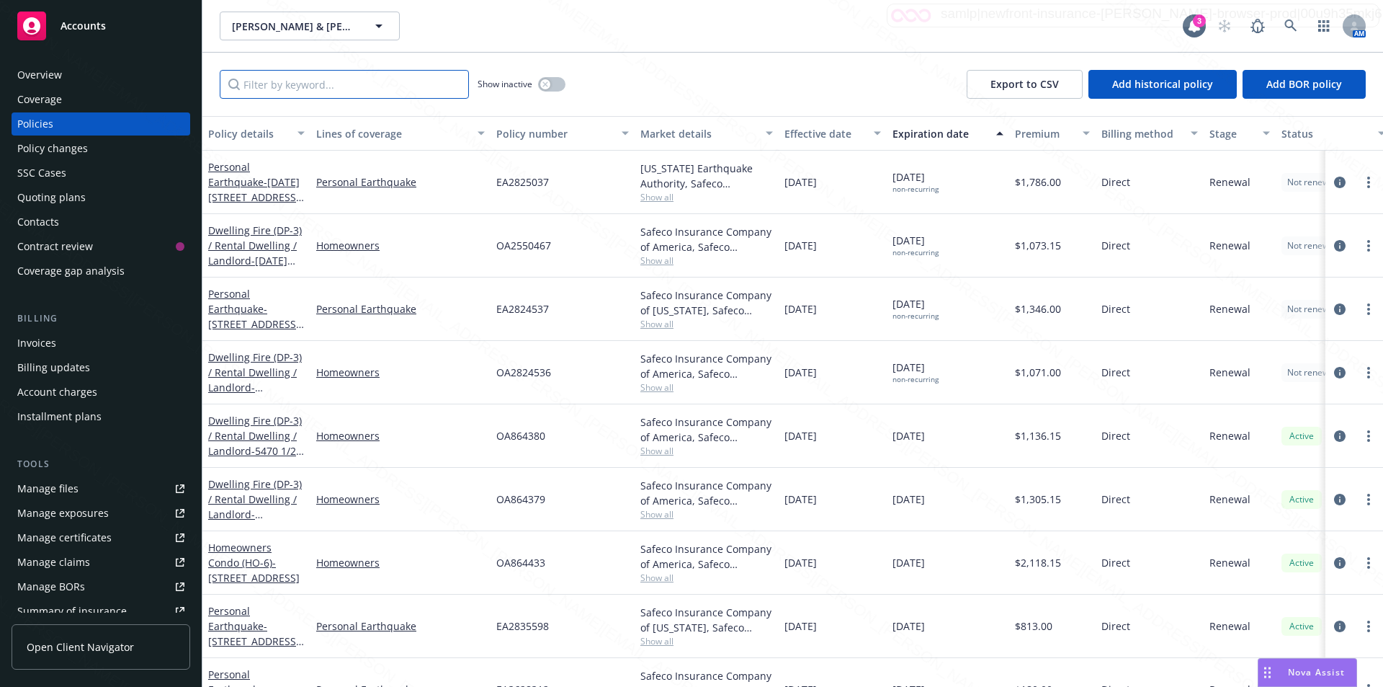
click at [274, 82] on input "Filter by keyword..." at bounding box center [344, 84] width 249 height 29
paste input "OA0864379"
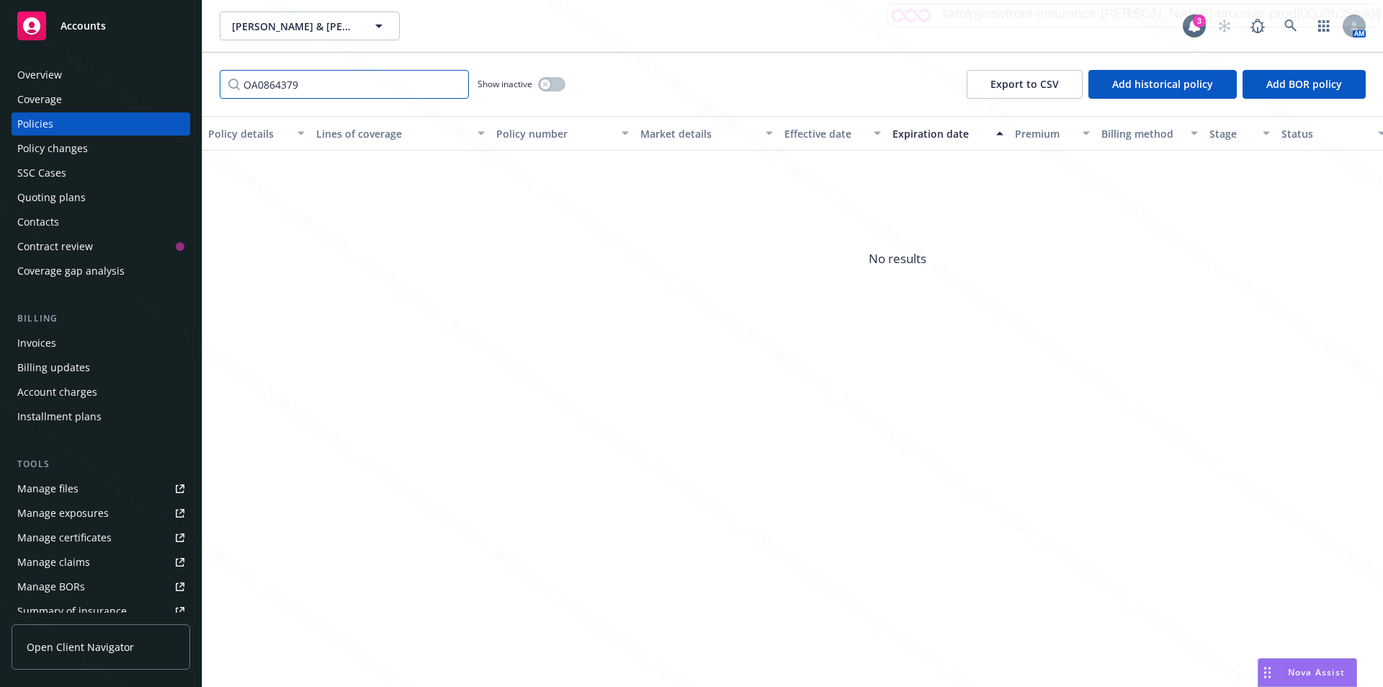
type input "OA0864379"
click at [547, 83] on icon "button" at bounding box center [544, 83] width 5 height 5
